Goal: Information Seeking & Learning: Learn about a topic

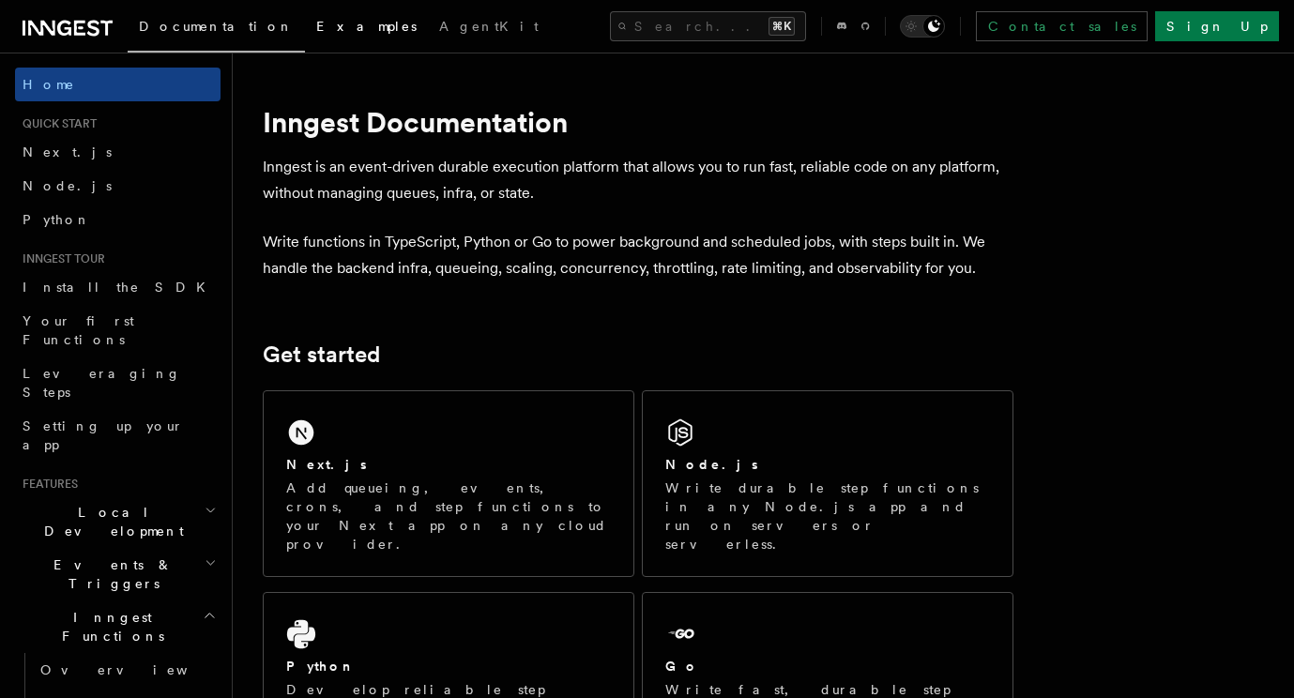
click at [316, 30] on span "Examples" at bounding box center [366, 26] width 100 height 15
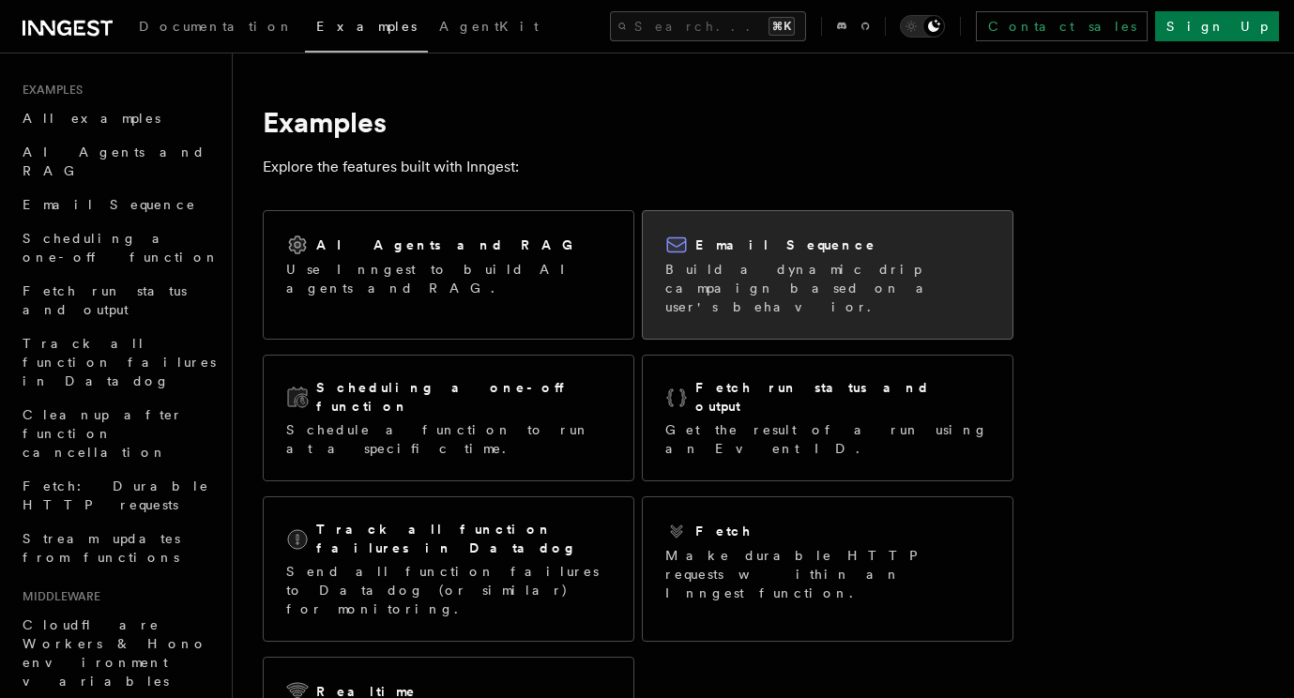
click at [721, 282] on p "Build a dynamic drip campaign based on a user's behavior." at bounding box center [827, 288] width 325 height 56
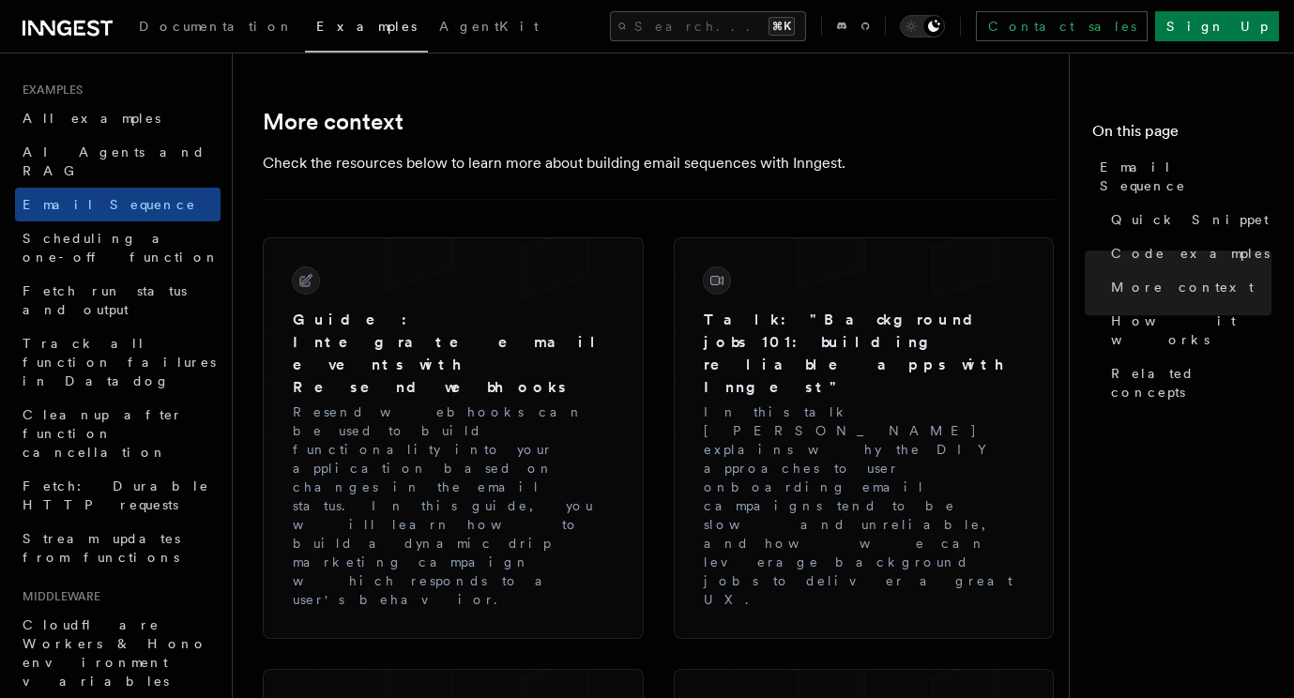
scroll to position [2047, 0]
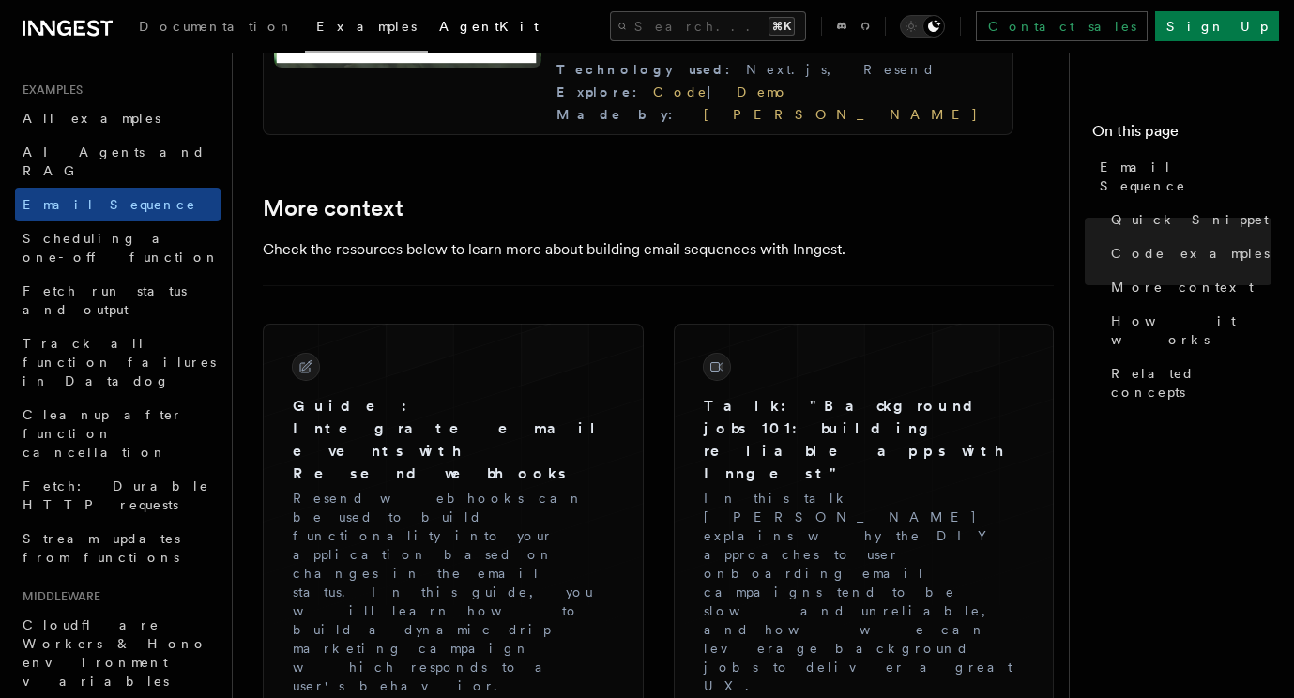
click at [439, 27] on span "AgentKit" at bounding box center [488, 26] width 99 height 15
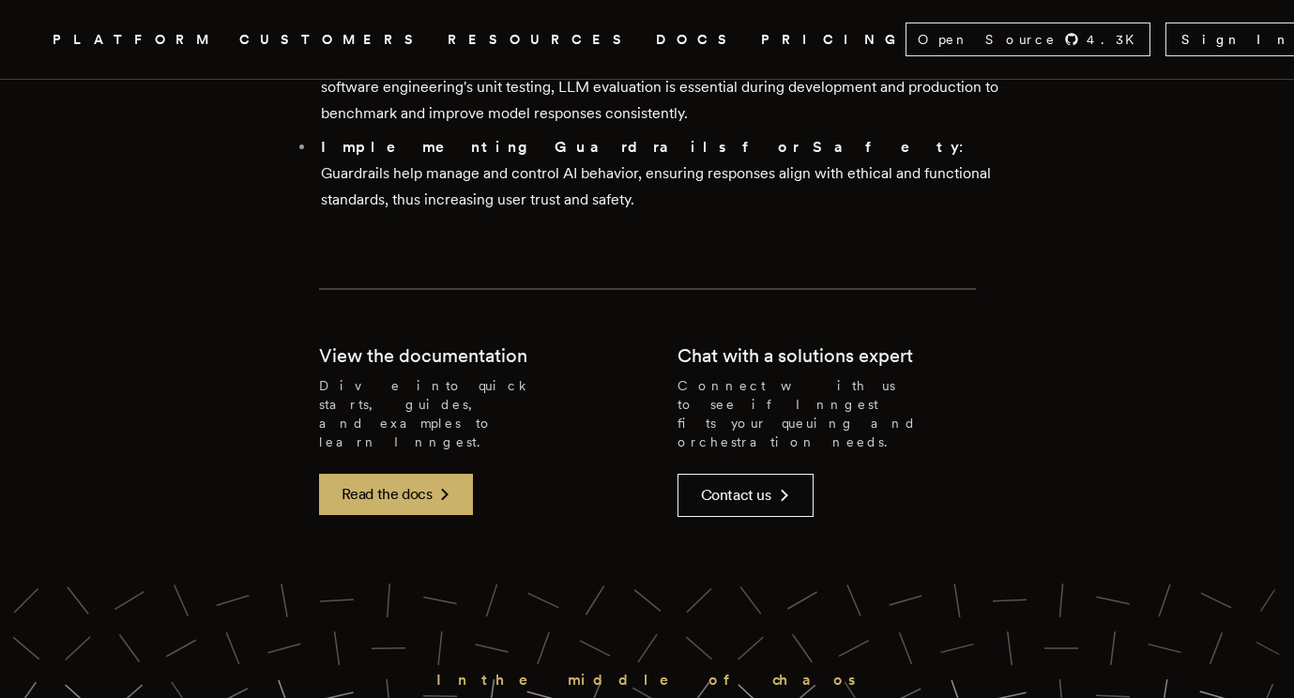
scroll to position [7942, 0]
